Goal: Information Seeking & Learning: Check status

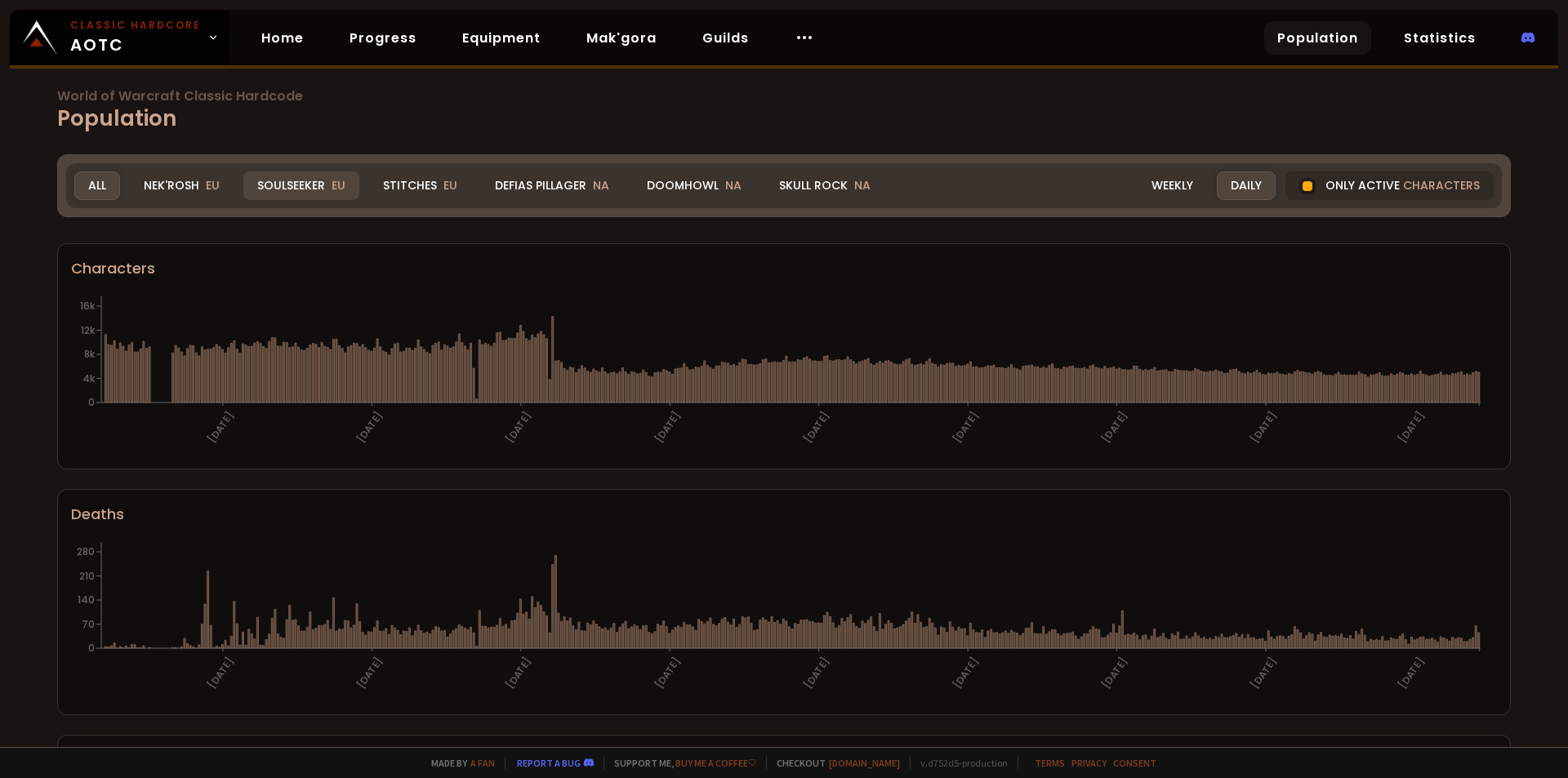
click at [251, 185] on div "Soulseeker EU" at bounding box center [301, 186] width 116 height 28
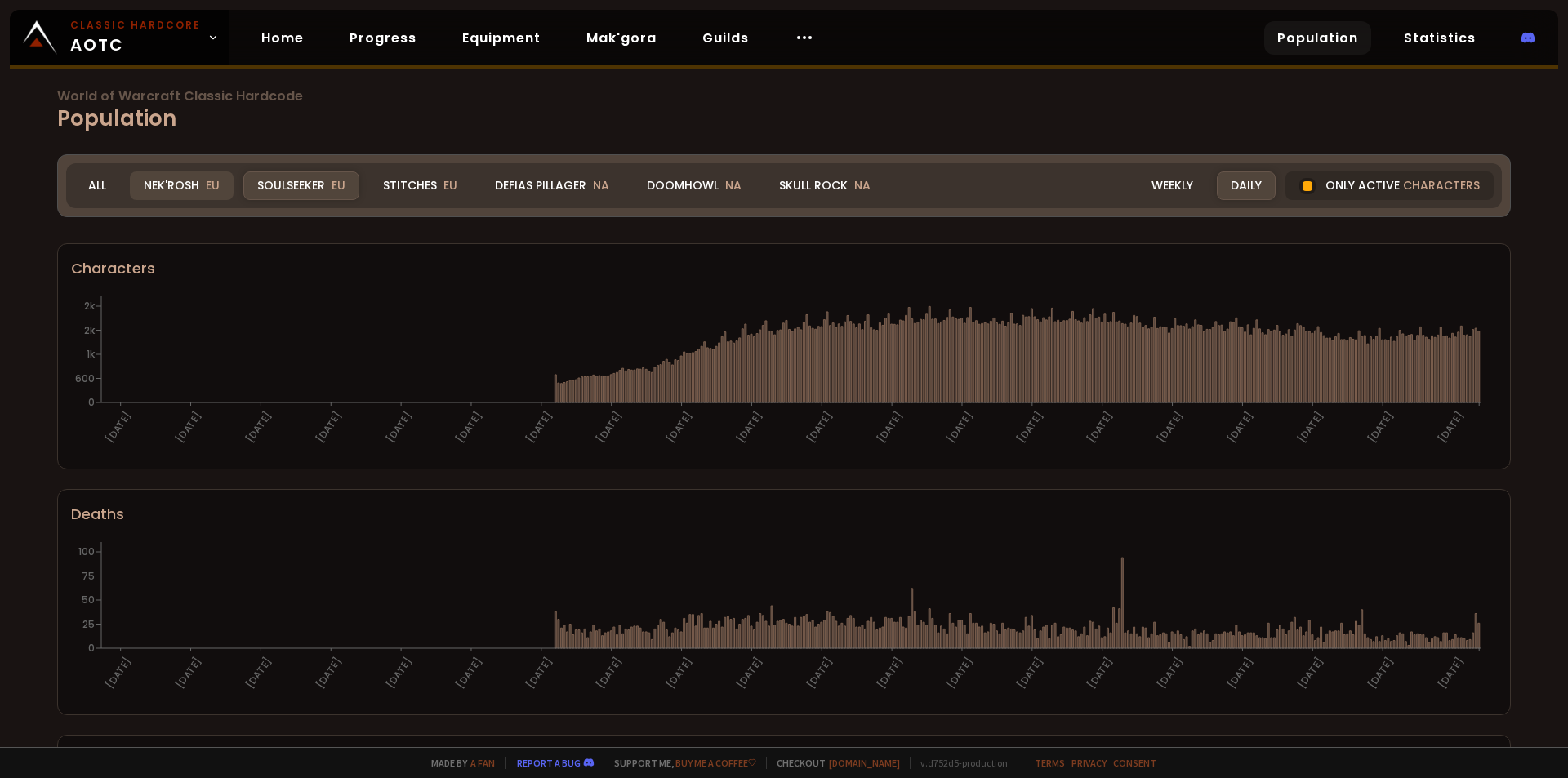
click at [197, 184] on div "Nek'Rosh EU" at bounding box center [182, 186] width 104 height 28
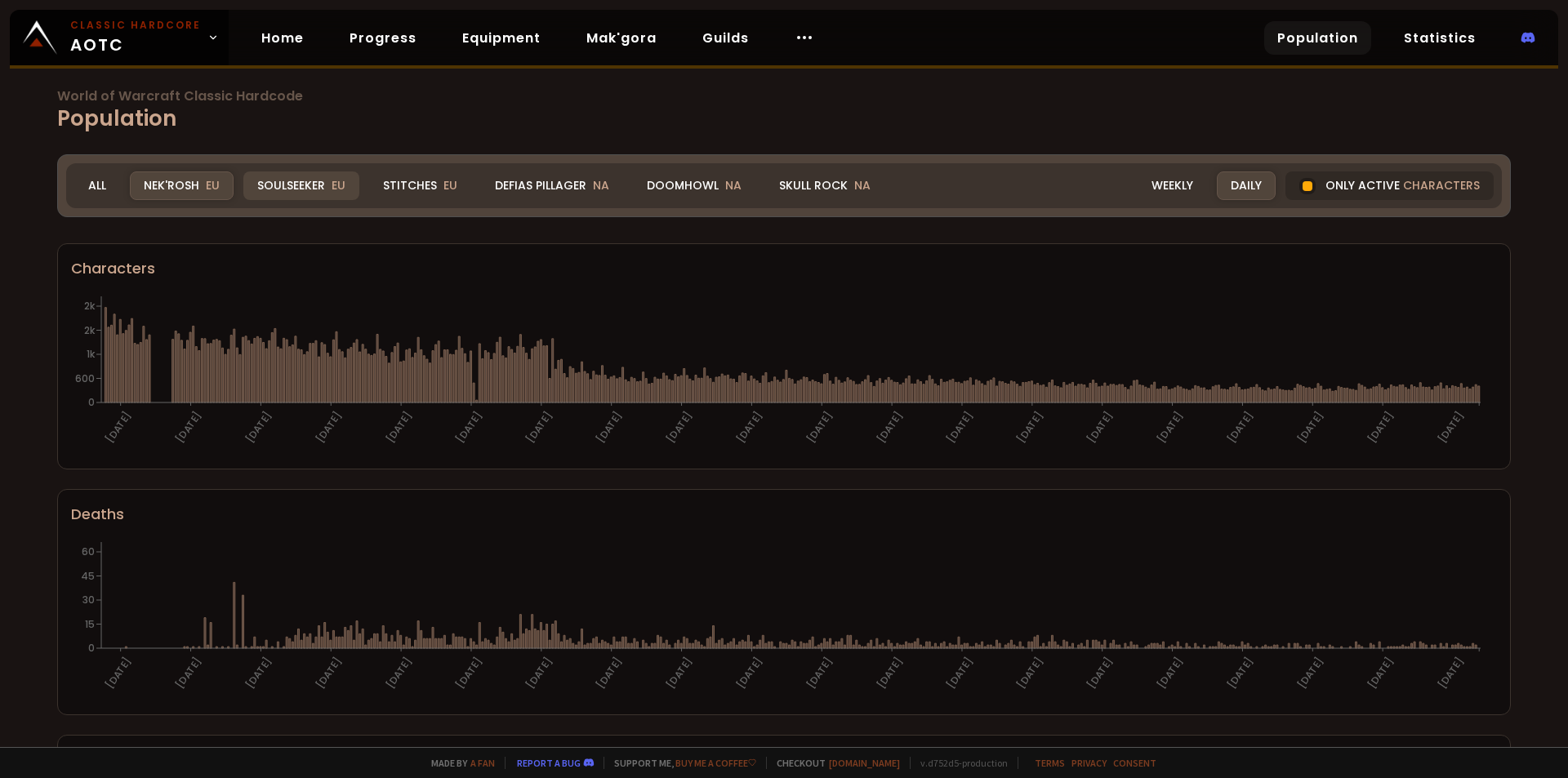
click at [291, 188] on div "Soulseeker EU" at bounding box center [301, 186] width 116 height 28
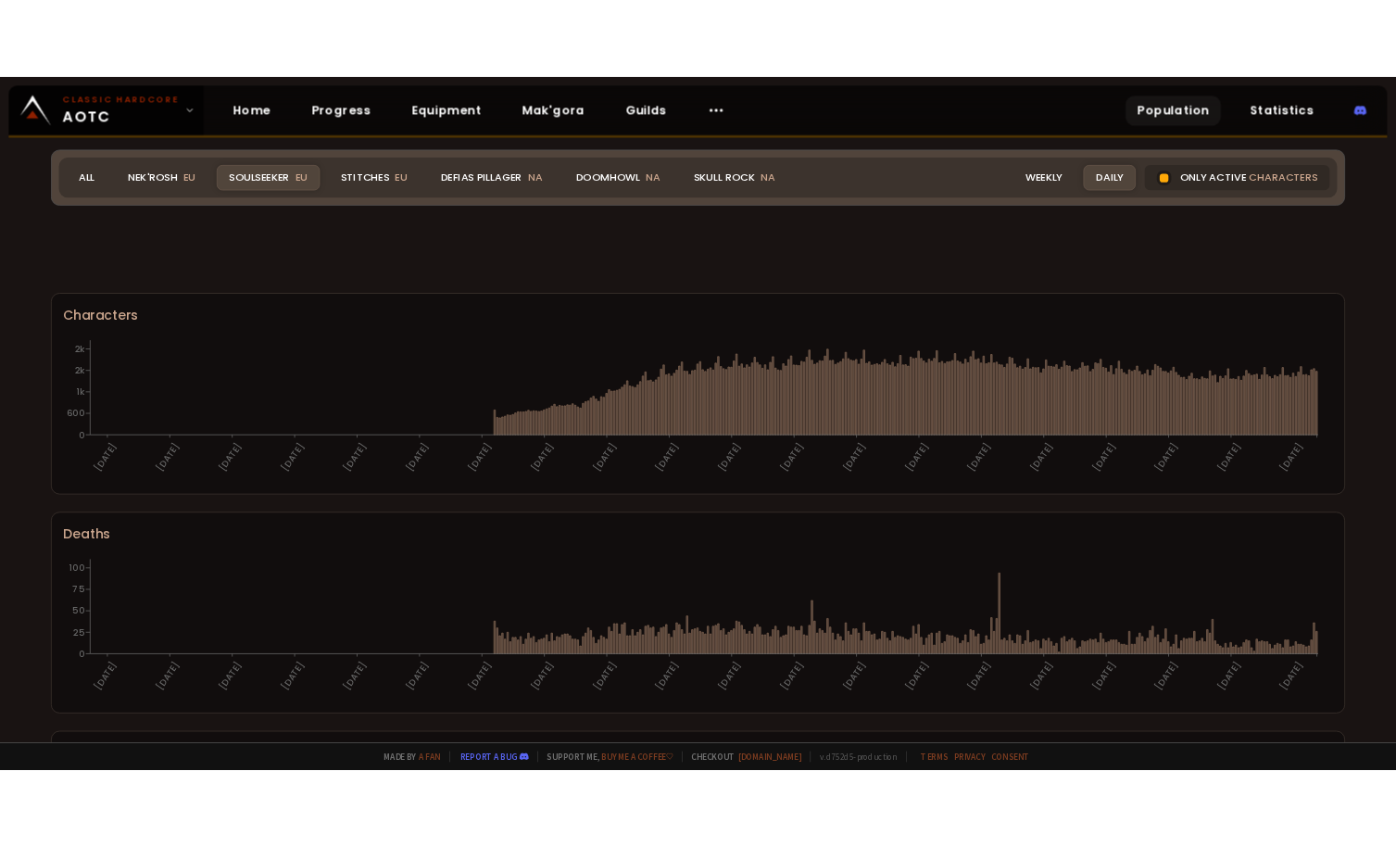
scroll to position [1007, 0]
